Goal: Navigation & Orientation: Find specific page/section

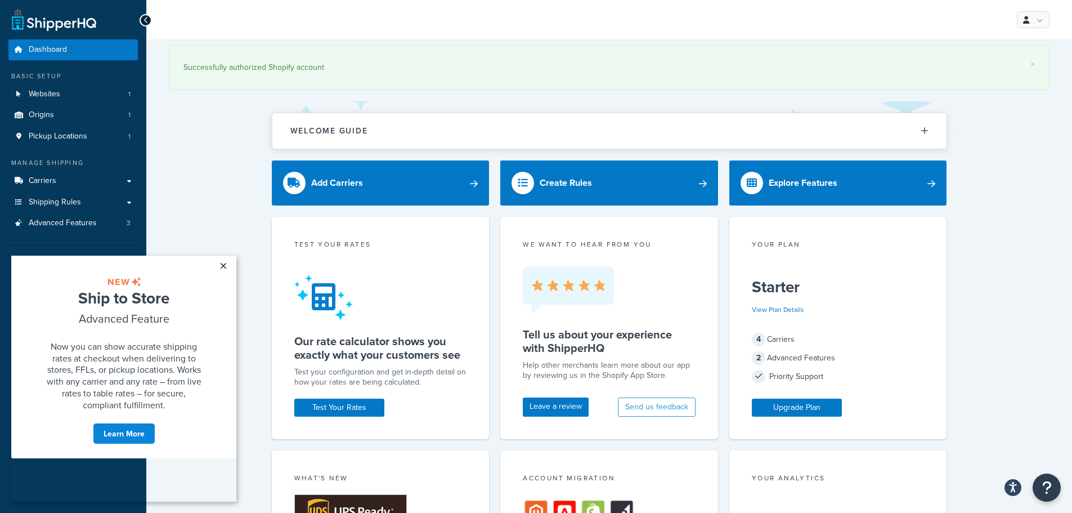
click at [222, 262] on link "×" at bounding box center [223, 265] width 20 height 20
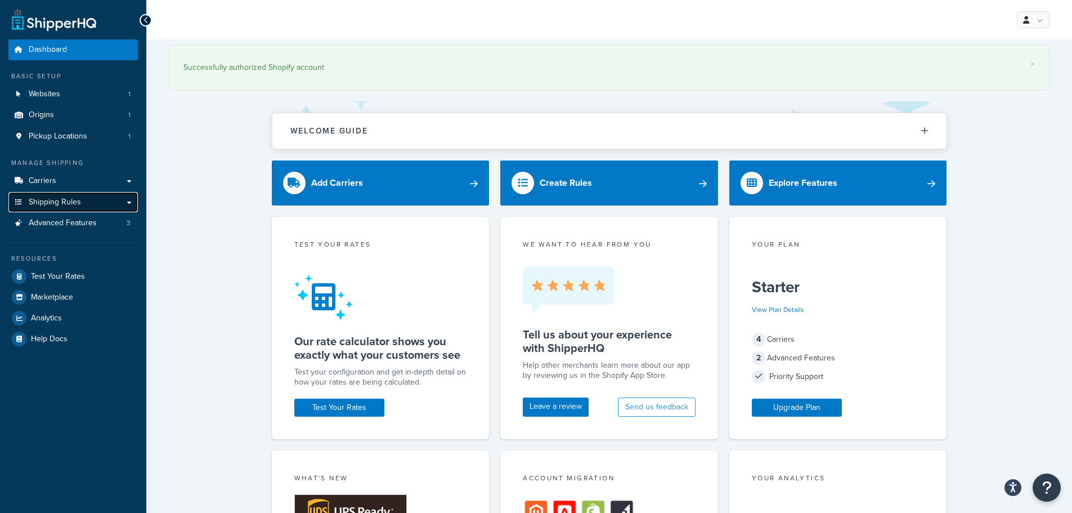
click at [60, 198] on span "Shipping Rules" at bounding box center [55, 203] width 52 height 10
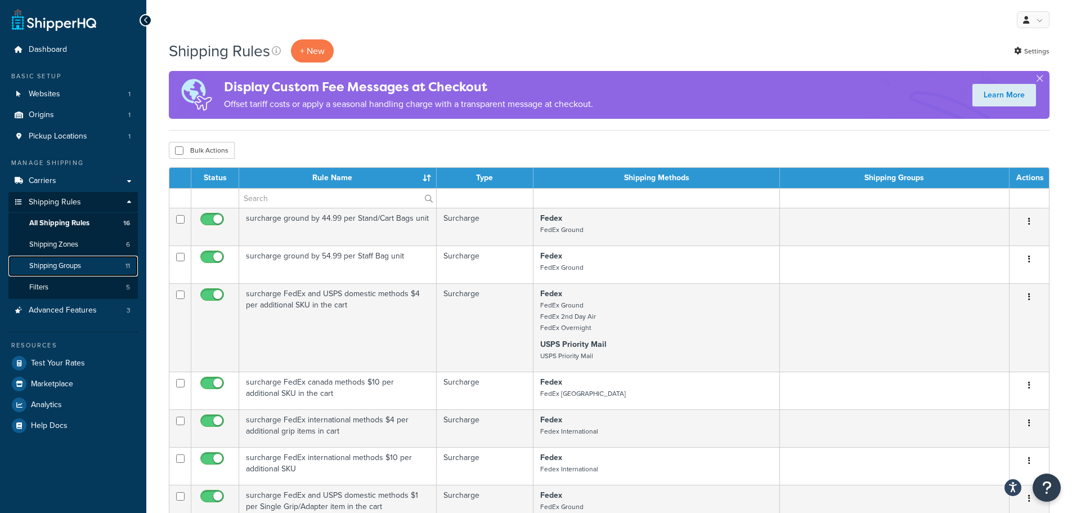
click at [81, 269] on span "Shipping Groups" at bounding box center [55, 266] width 52 height 10
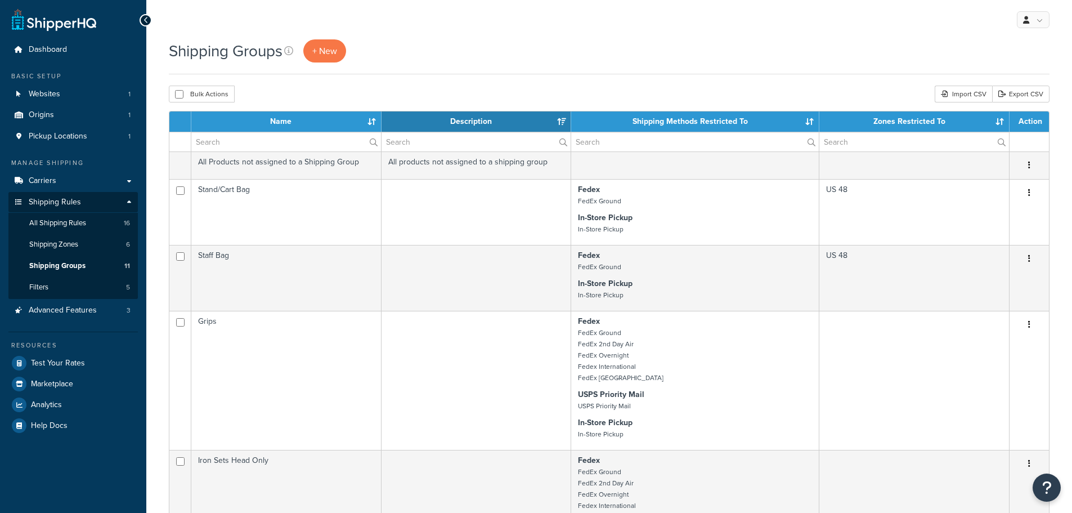
select select "15"
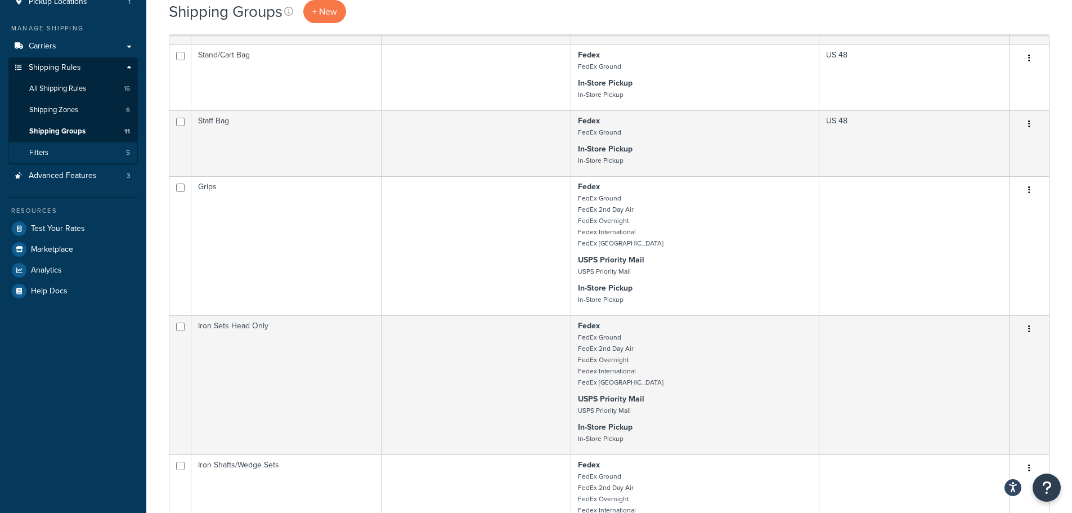
scroll to position [56, 0]
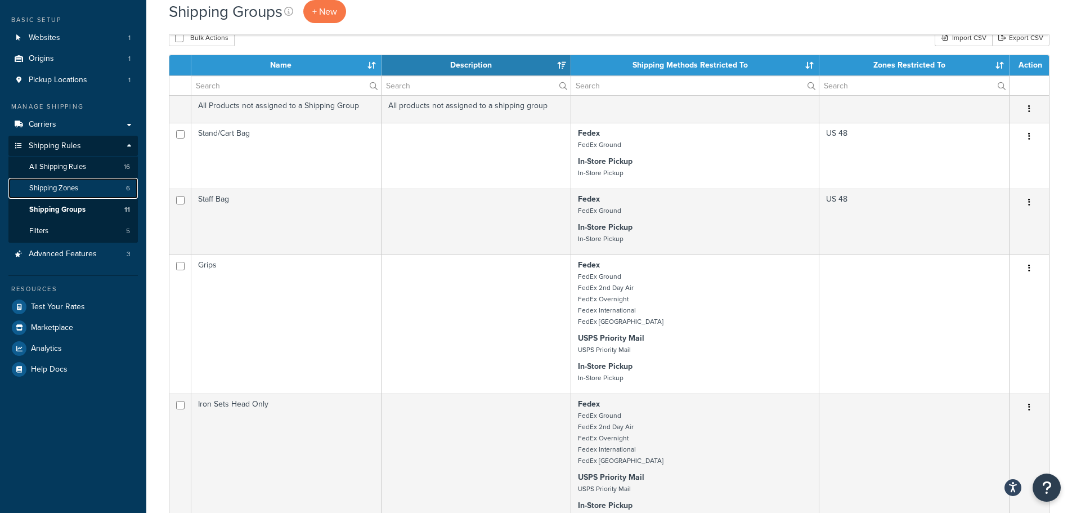
click at [60, 179] on link "Shipping Zones 6" at bounding box center [72, 188] width 129 height 21
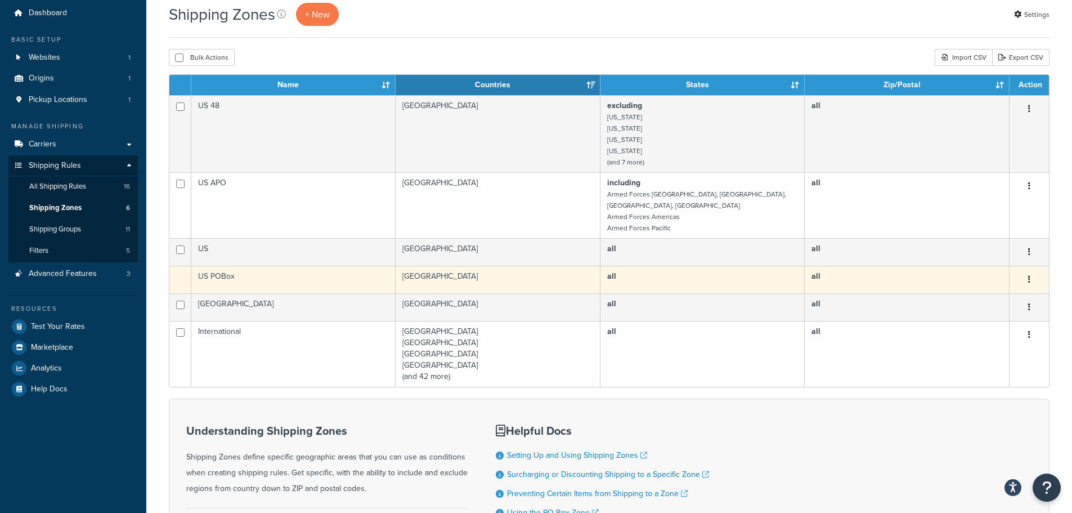
scroll to position [56, 0]
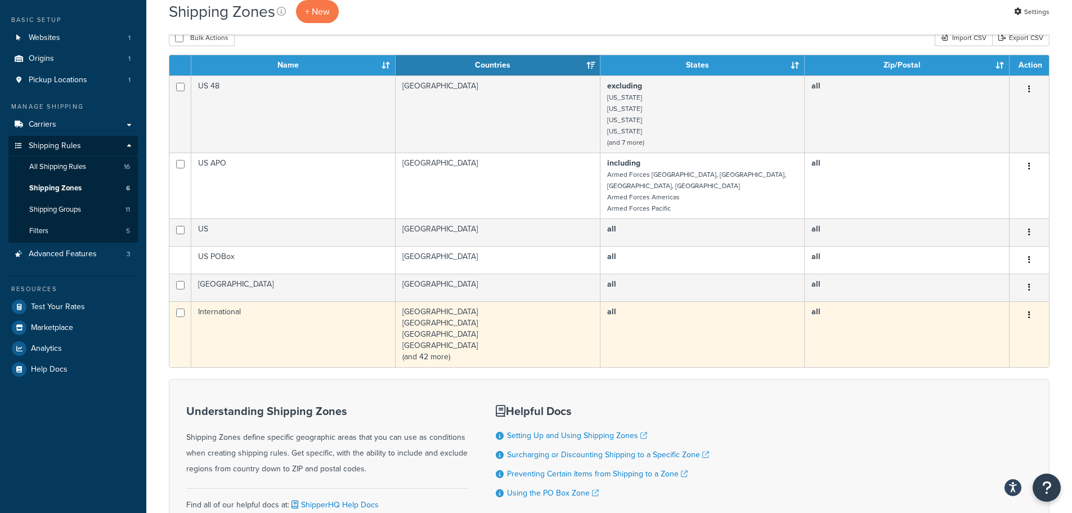
click at [267, 308] on td "International" at bounding box center [293, 334] width 204 height 66
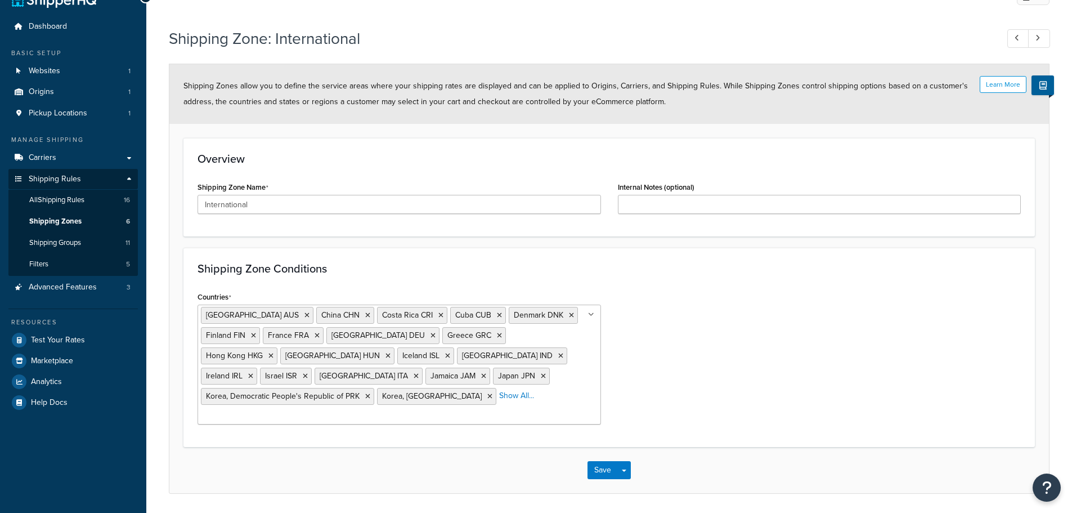
scroll to position [43, 0]
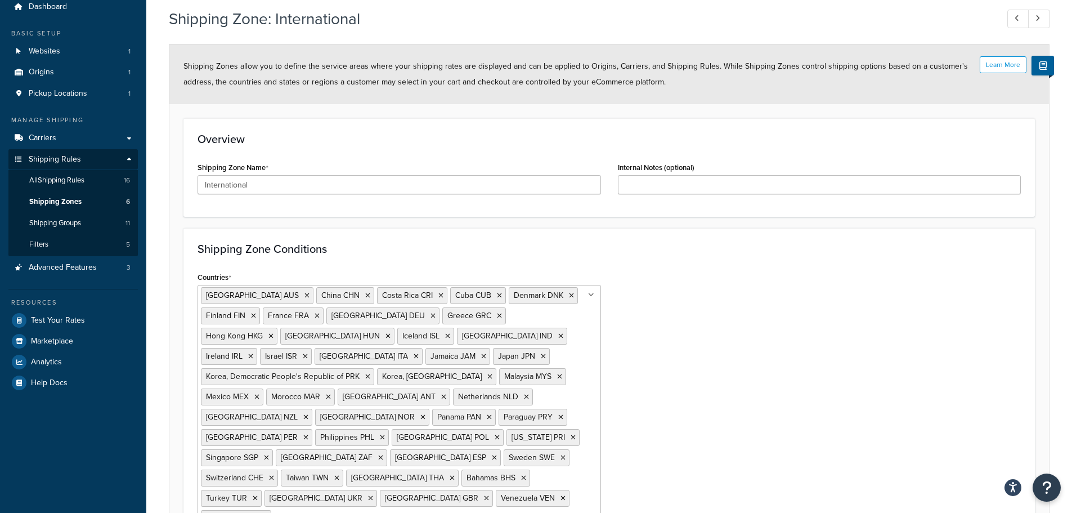
click at [419, 216] on div "Overview Shipping Zone Name International Internal Notes (optional)" at bounding box center [608, 167] width 851 height 98
